Goal: Check status: Check status

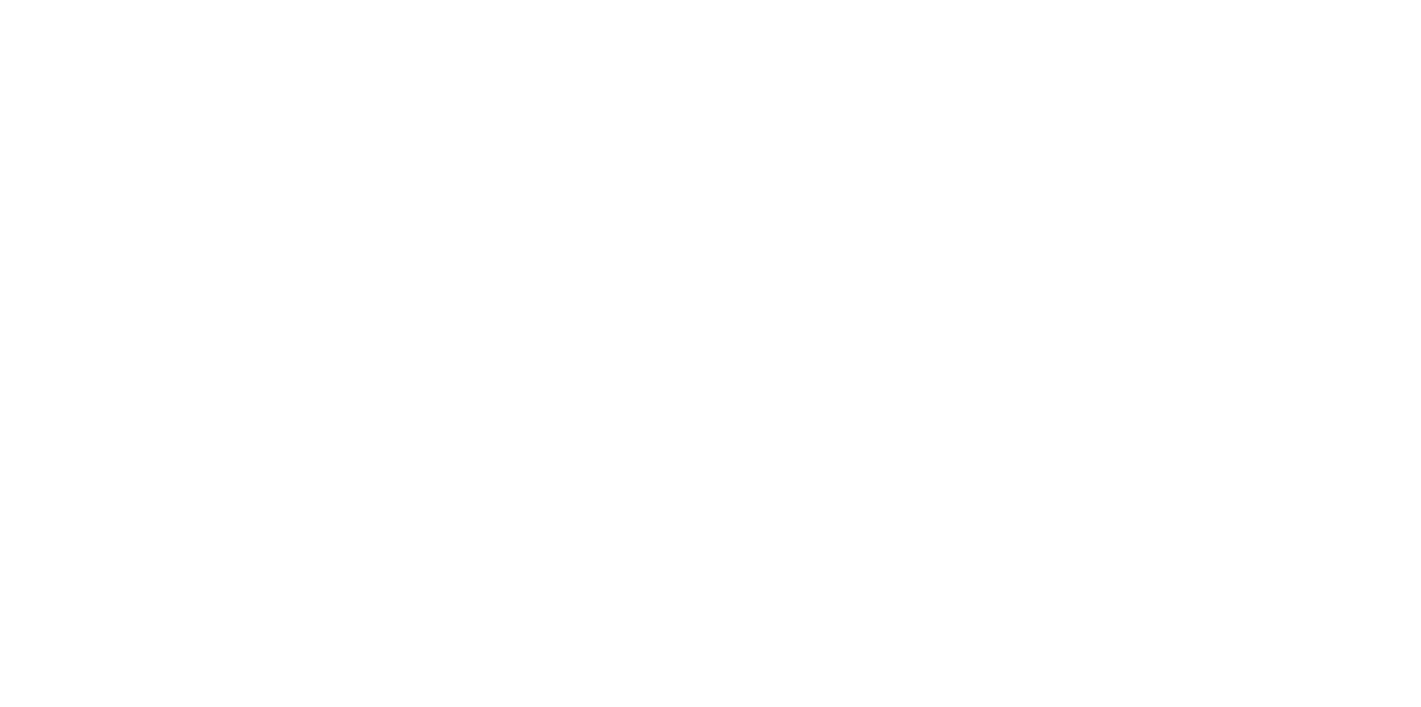
select select
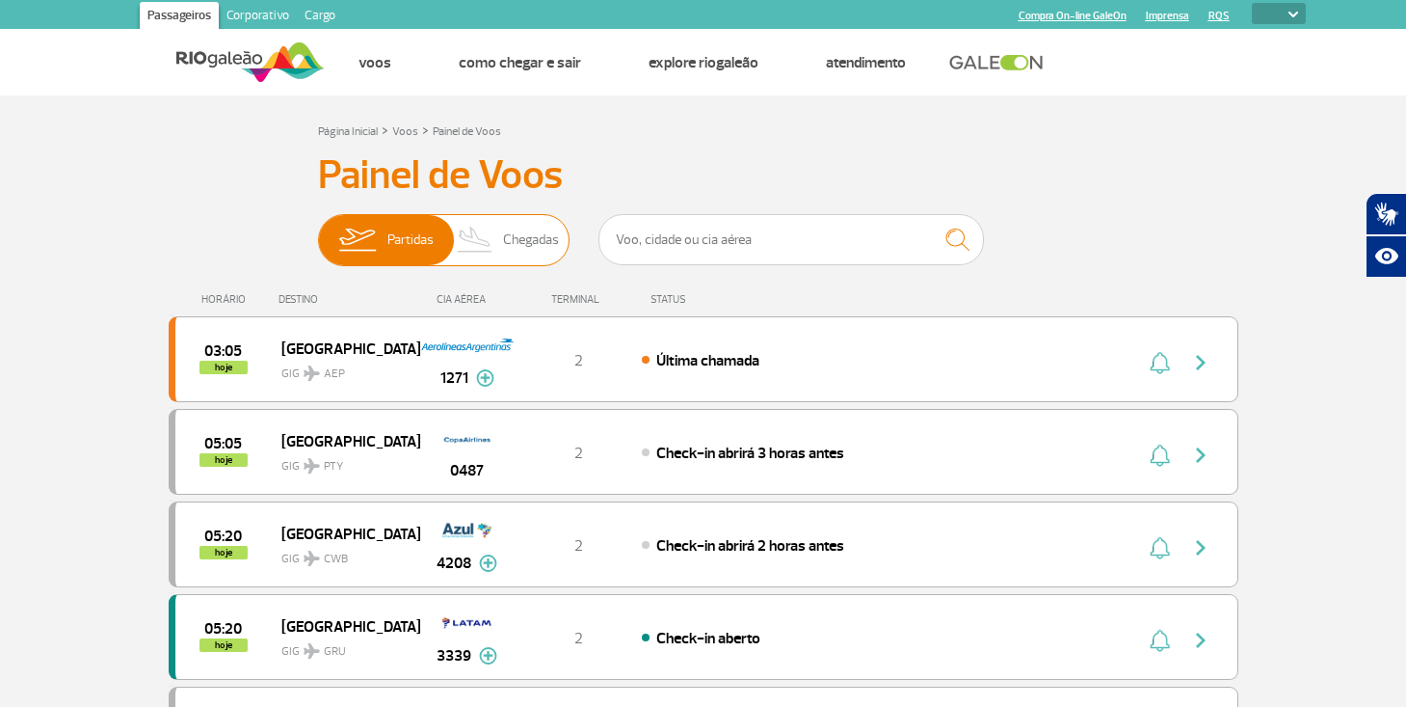
click at [521, 246] on span "Chegadas" at bounding box center [531, 240] width 56 height 50
click at [318, 230] on input "Partidas Chegadas" at bounding box center [318, 230] width 0 height 0
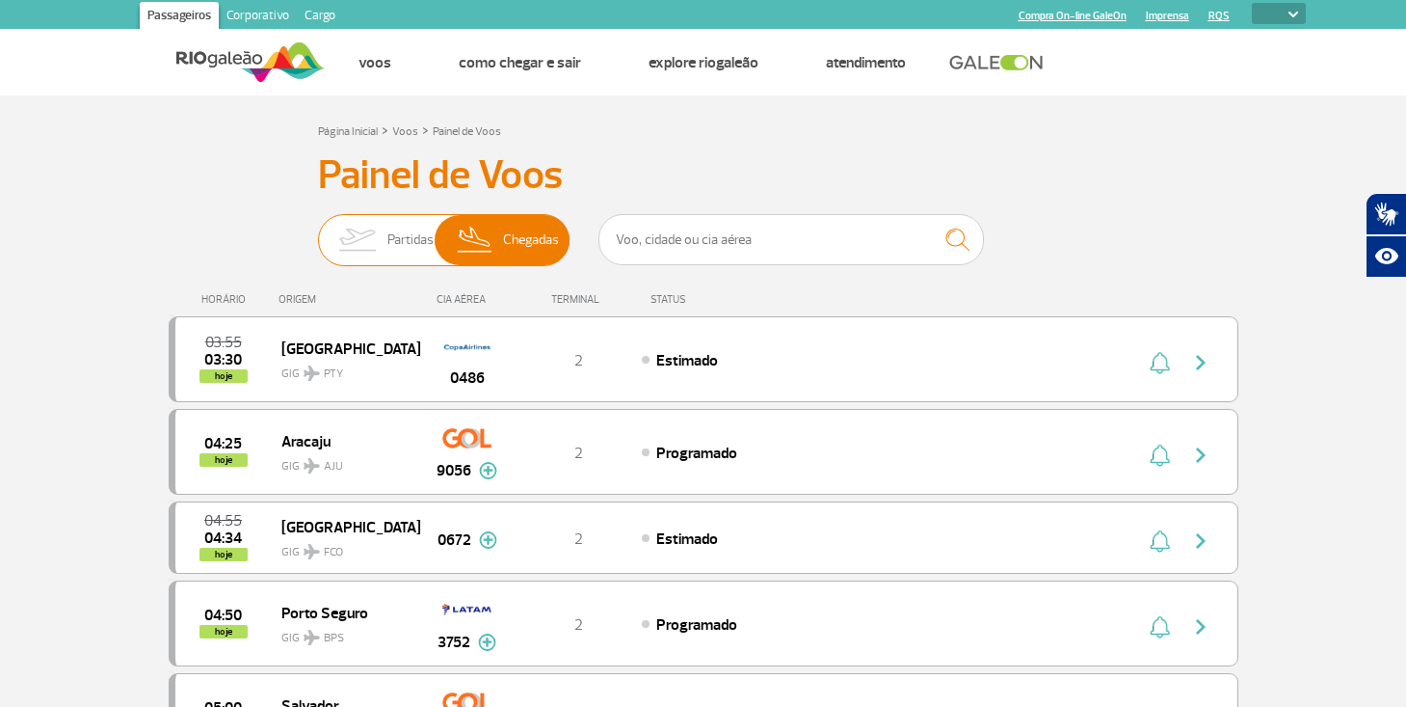
click at [330, 247] on img at bounding box center [357, 240] width 61 height 50
click at [318, 230] on input "Partidas Chegadas" at bounding box center [318, 230] width 0 height 0
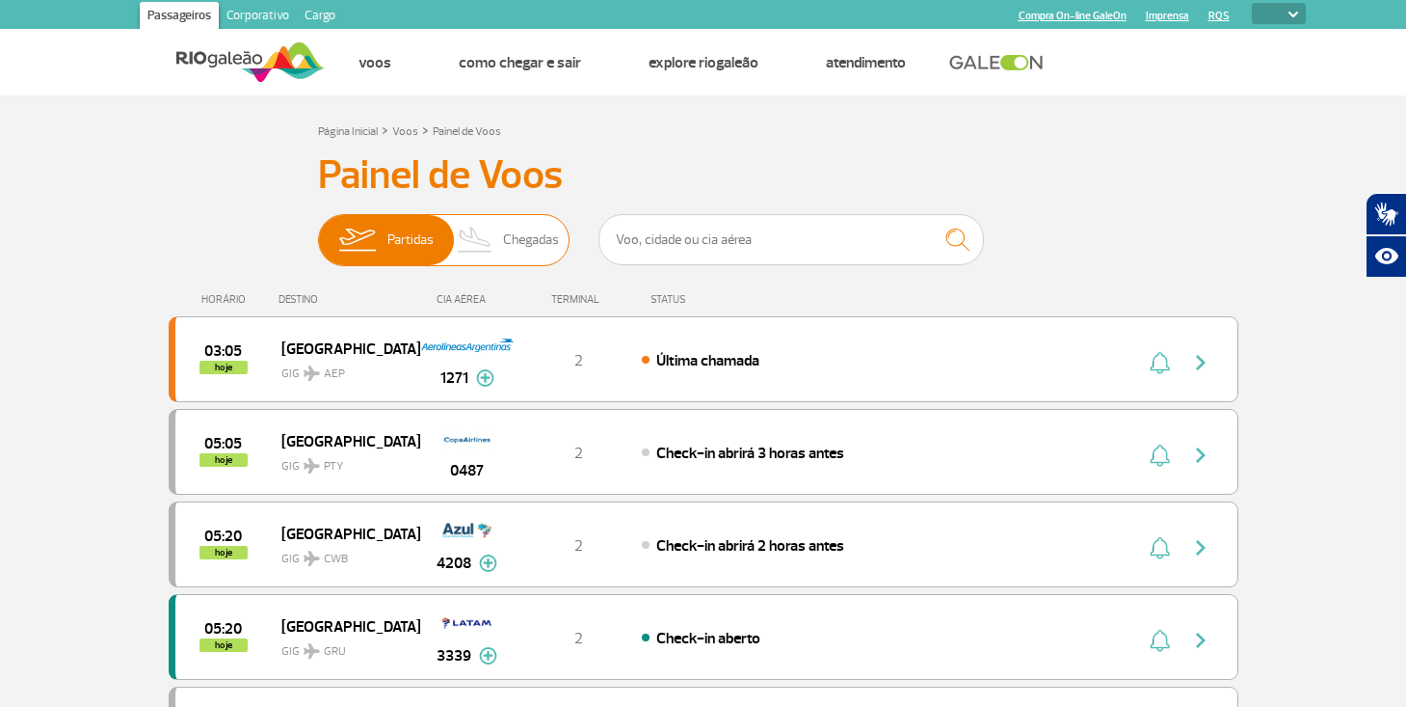
click at [532, 243] on span "Chegadas" at bounding box center [531, 240] width 56 height 50
click at [318, 230] on input "Partidas Chegadas" at bounding box center [318, 230] width 0 height 0
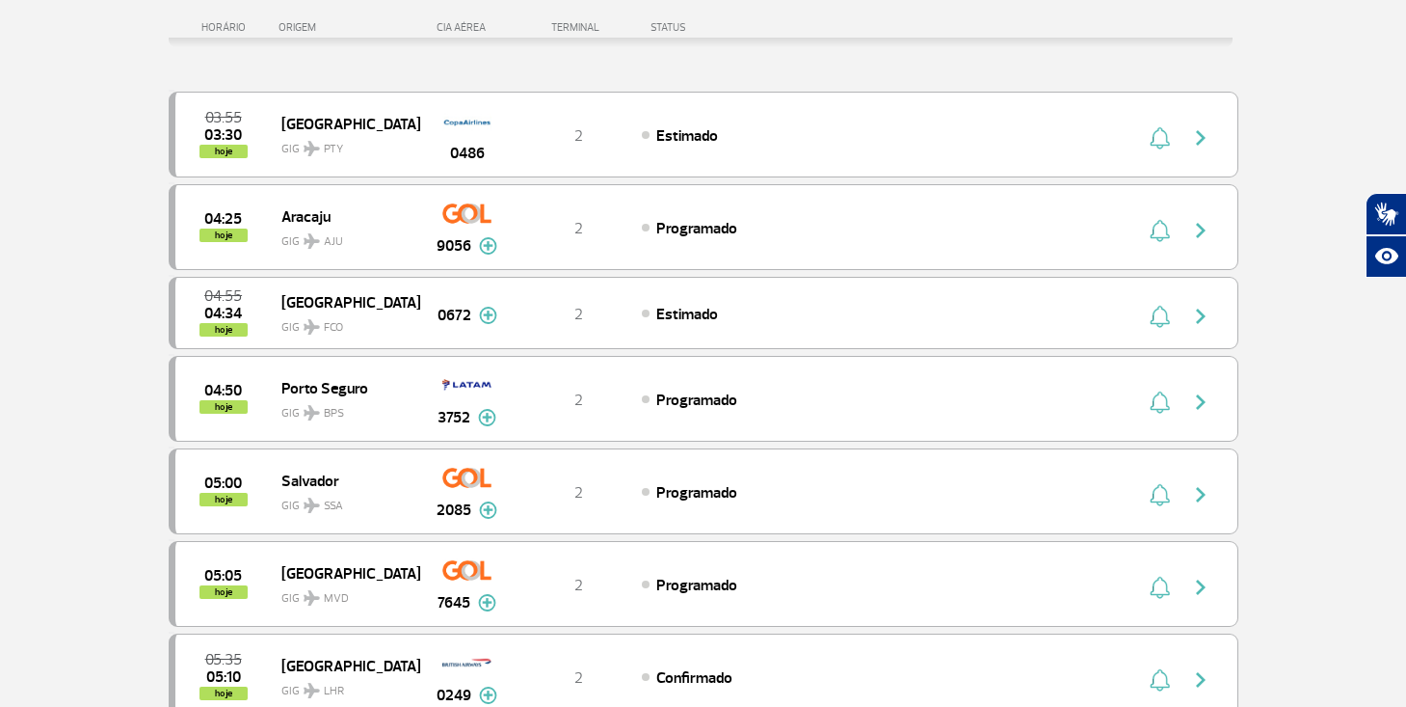
scroll to position [289, 0]
